Goal: Information Seeking & Learning: Learn about a topic

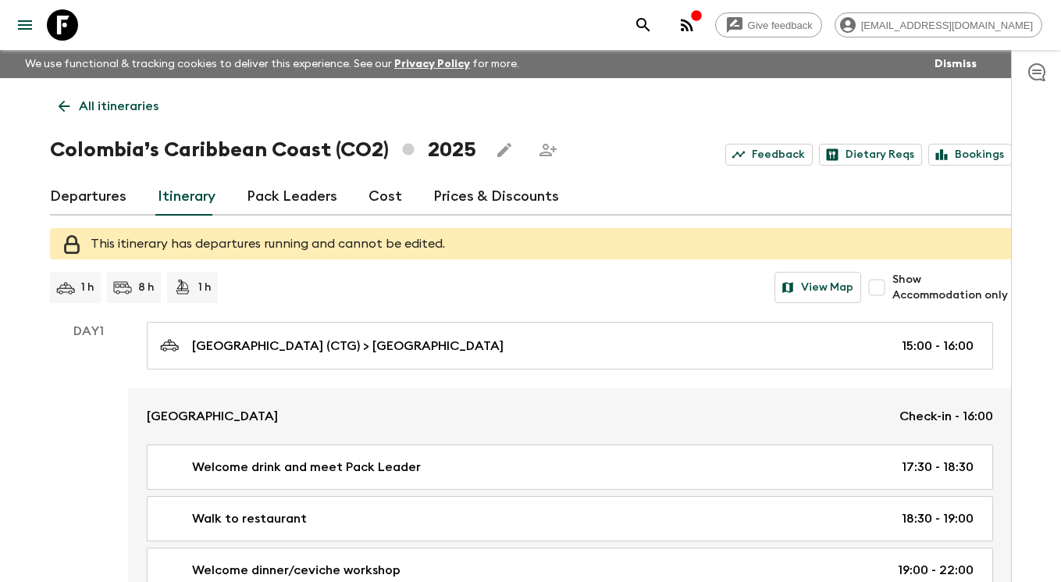
click at [67, 18] on icon at bounding box center [62, 24] width 31 height 31
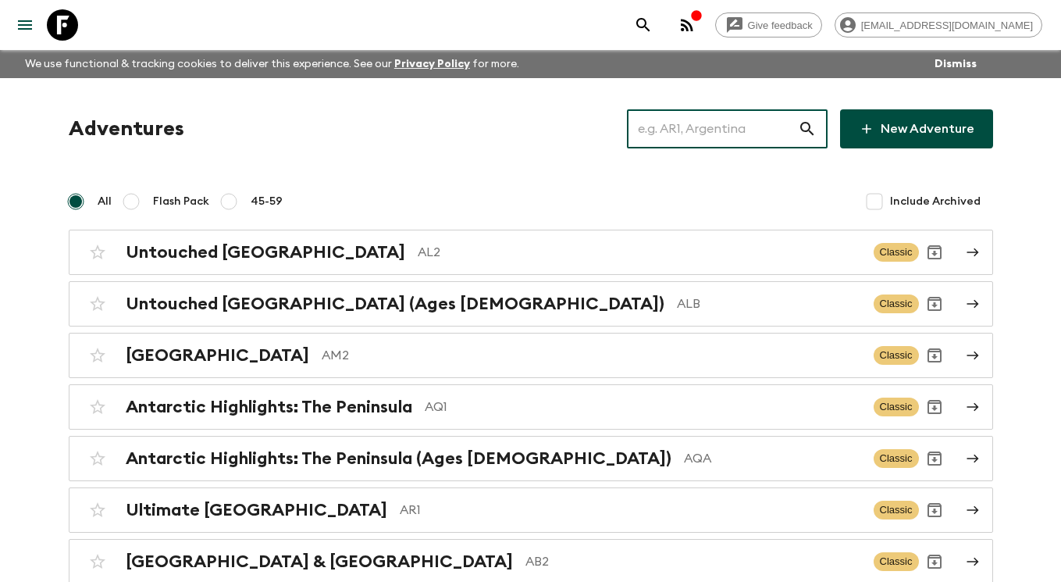
click at [761, 126] on input "text" at bounding box center [712, 129] width 171 height 44
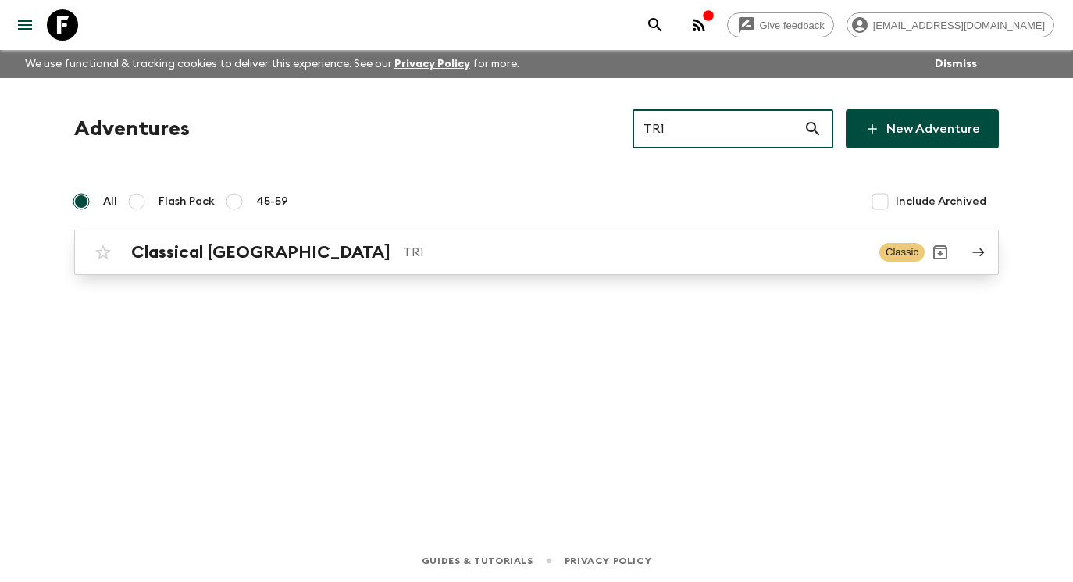
type input "TR1"
click at [668, 239] on div "Classical Türkiye TR1 Classic" at bounding box center [505, 252] width 837 height 31
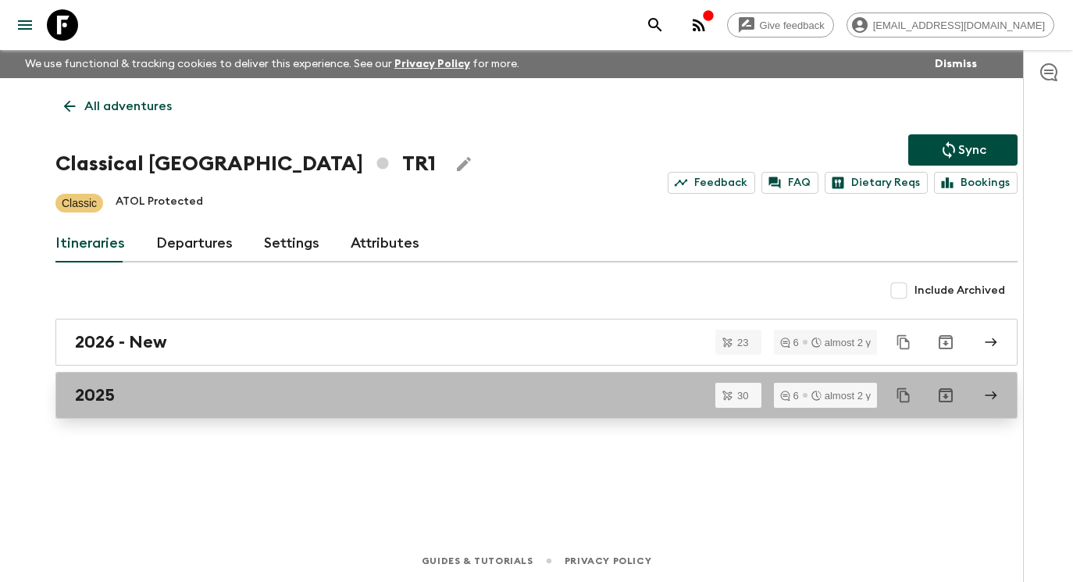
click at [560, 397] on div "2025" at bounding box center [521, 395] width 893 height 20
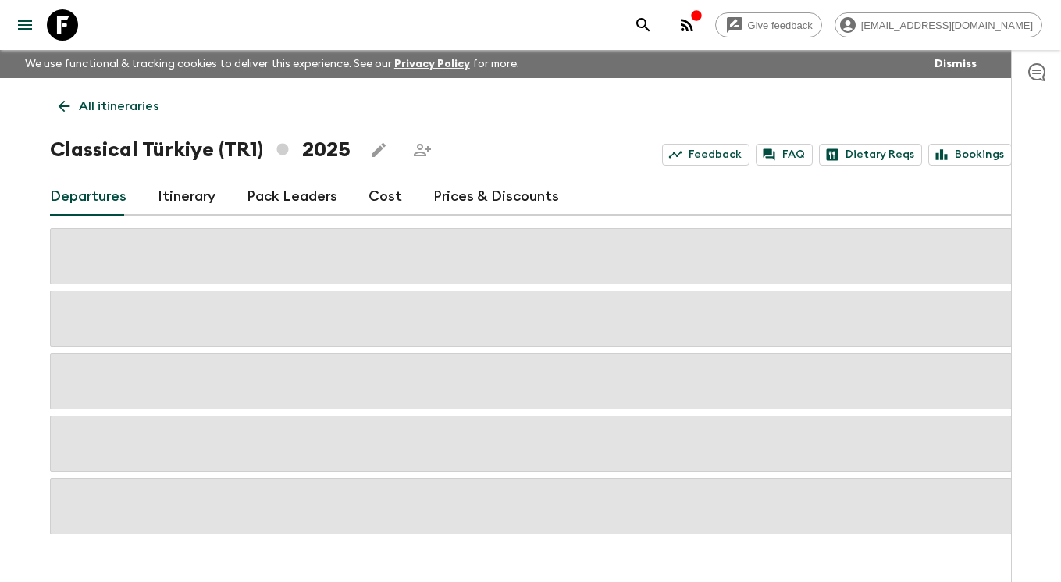
click at [176, 202] on link "Itinerary" at bounding box center [187, 196] width 58 height 37
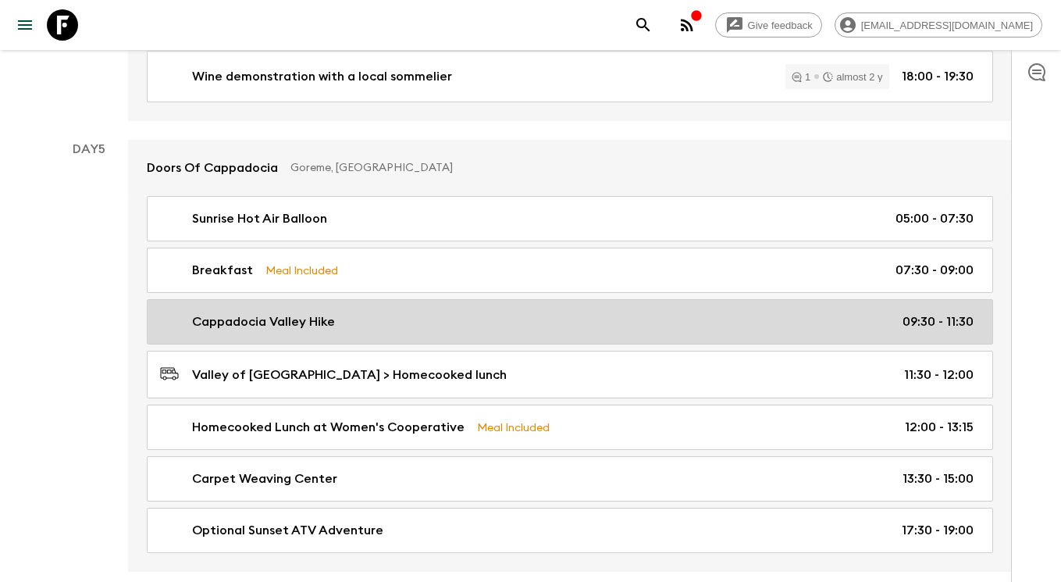
scroll to position [2057, 0]
